Goal: Task Accomplishment & Management: Manage account settings

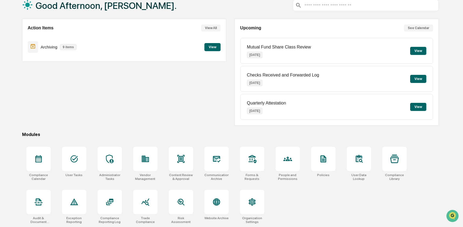
scroll to position [35, 0]
click at [287, 170] on div "People and Permissions" at bounding box center [287, 164] width 33 height 40
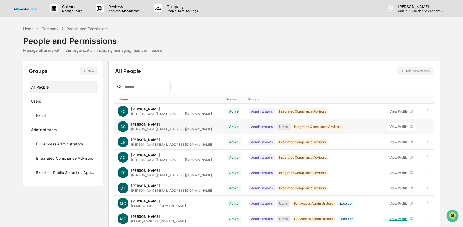
click at [425, 125] on icon at bounding box center [426, 126] width 5 height 5
click at [410, 137] on div "Groups & Permissions" at bounding box center [402, 135] width 45 height 6
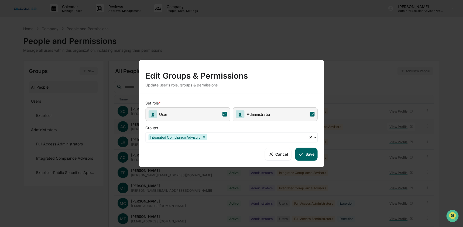
click at [224, 117] on span "User" at bounding box center [187, 114] width 85 height 14
click at [320, 158] on div "Set role * User Administrator Groups Integrated Compliance Advisors Cancel Save" at bounding box center [231, 130] width 185 height 73
click at [311, 158] on button "Save" at bounding box center [306, 154] width 22 height 13
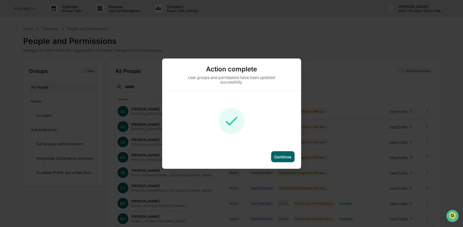
click at [290, 155] on div "Continue" at bounding box center [282, 156] width 17 height 5
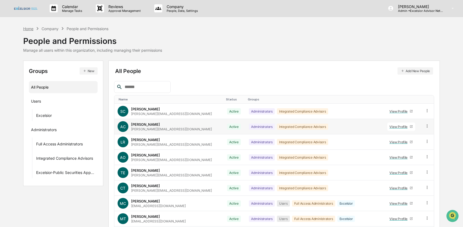
click at [24, 27] on div "Home" at bounding box center [28, 28] width 10 height 5
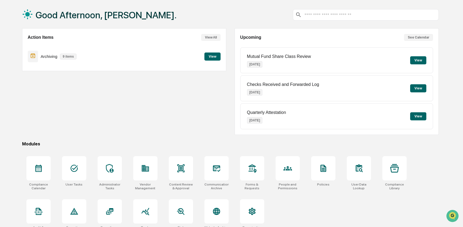
scroll to position [26, 0]
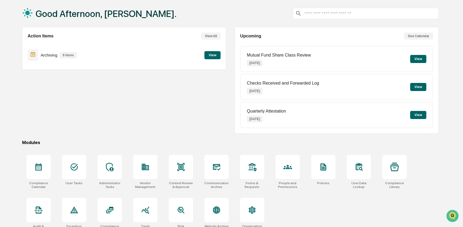
click at [77, 122] on div "Action Items View All Archiving 9 items View" at bounding box center [124, 80] width 204 height 107
click at [74, 164] on icon at bounding box center [74, 167] width 9 height 9
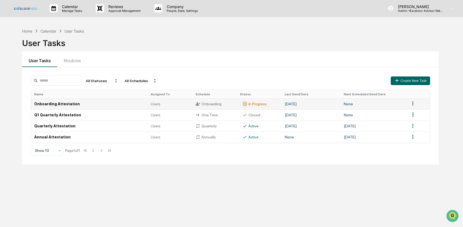
click at [94, 102] on td "Onboarding Attestation" at bounding box center [89, 103] width 117 height 11
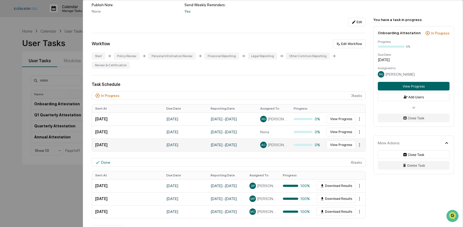
scroll to position [86, 0]
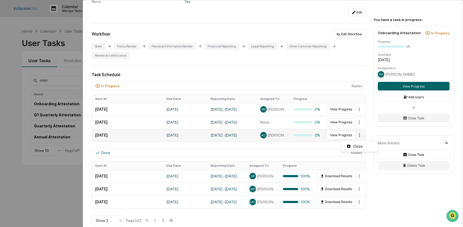
click at [357, 138] on html "Calendar Manage Tasks Reviews Approval Management Company People, Data, Setting…" at bounding box center [231, 113] width 463 height 227
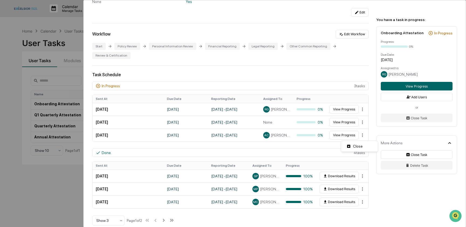
click at [357, 151] on div "Close" at bounding box center [359, 146] width 37 height 11
click at [357, 149] on div "Close" at bounding box center [359, 146] width 34 height 9
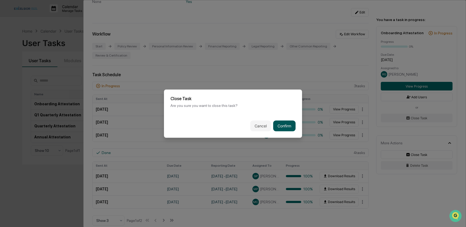
click at [289, 125] on button "Confirm" at bounding box center [284, 125] width 22 height 11
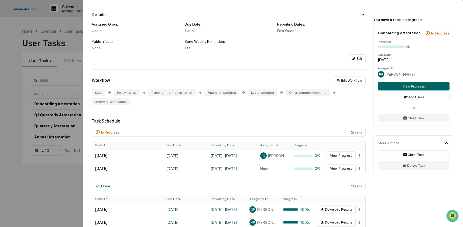
scroll to position [0, 0]
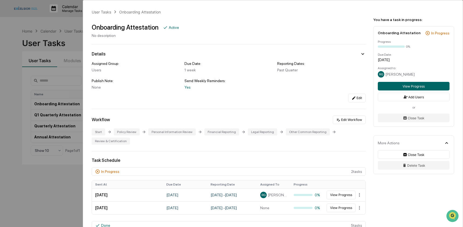
click at [14, 100] on div "User Tasks Onboarding Attestation Onboarding Attestation Active No description …" at bounding box center [231, 113] width 463 height 227
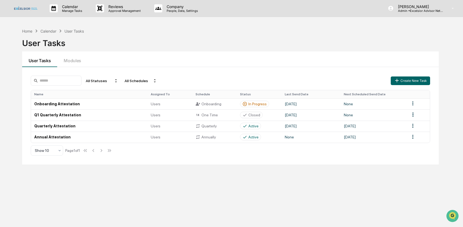
click at [28, 11] on link at bounding box center [29, 8] width 32 height 17
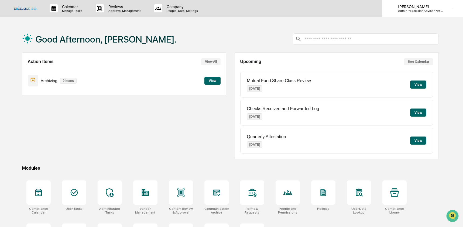
click at [427, 9] on p "Admin • Excelsior Advisor Network" at bounding box center [418, 11] width 50 height 4
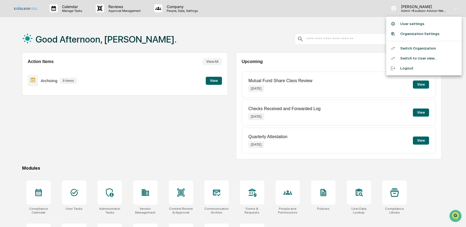
click at [402, 52] on li "Switch Organization" at bounding box center [423, 48] width 75 height 10
